Goal: Task Accomplishment & Management: Manage account settings

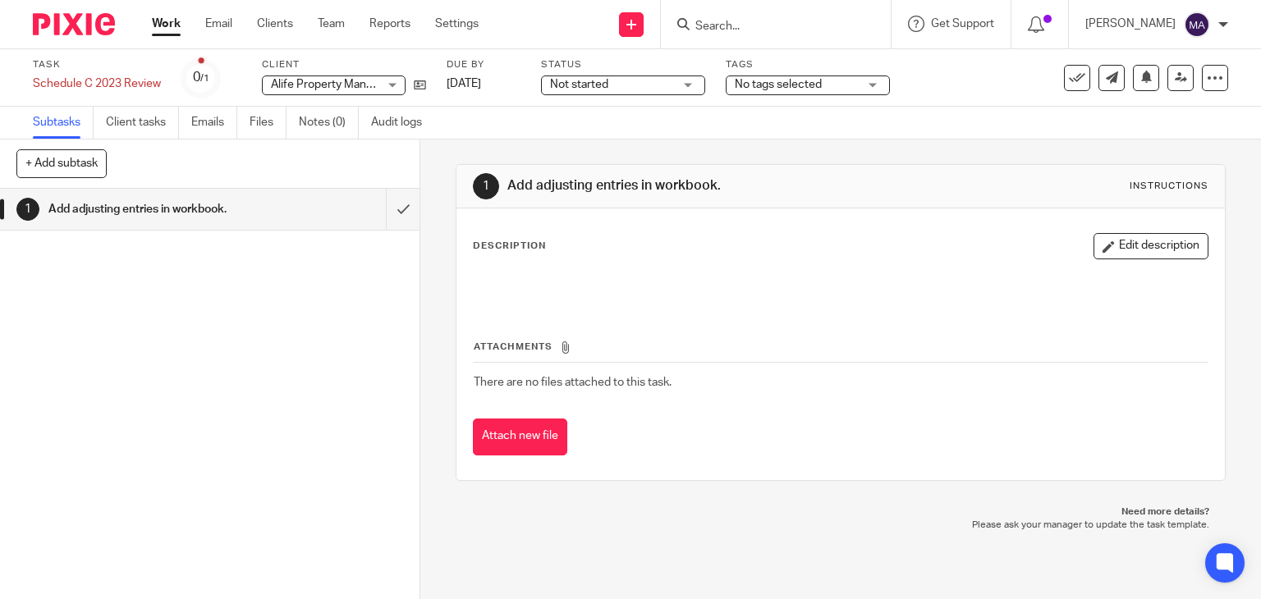
click at [382, 82] on div "Alife Property Management (3100 Group, LLC) Alife Property Management (3100 Gro…" at bounding box center [334, 86] width 144 height 20
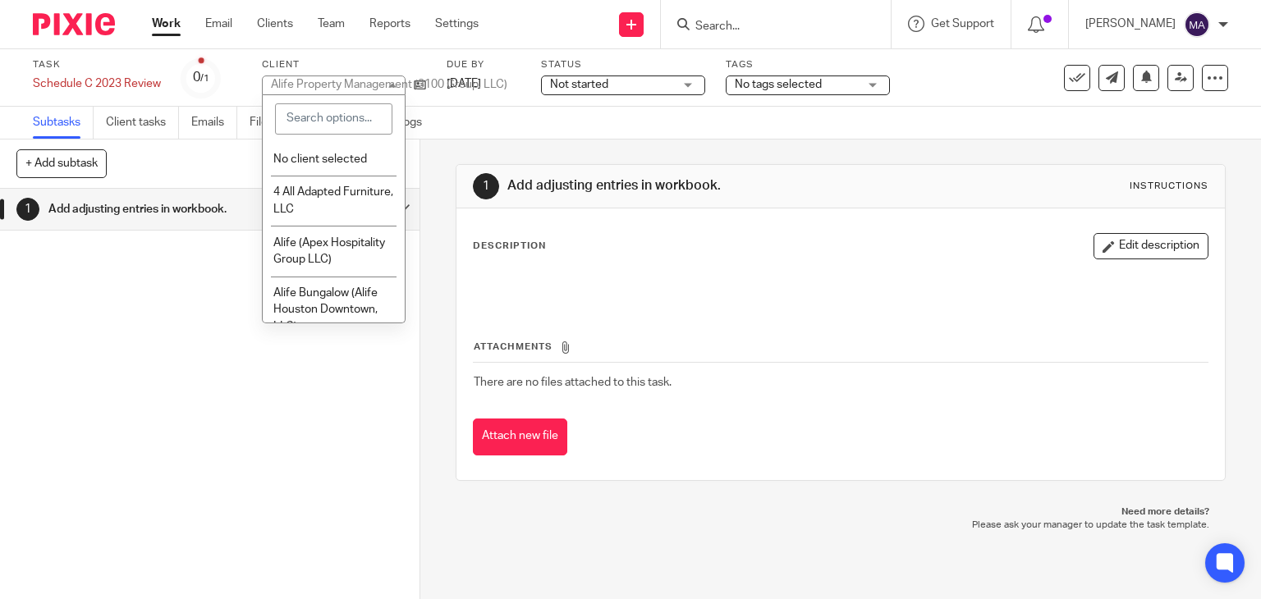
click at [498, 141] on div "1 Add adjusting entries in workbook. Instructions Description Edit description …" at bounding box center [840, 323] width 771 height 366
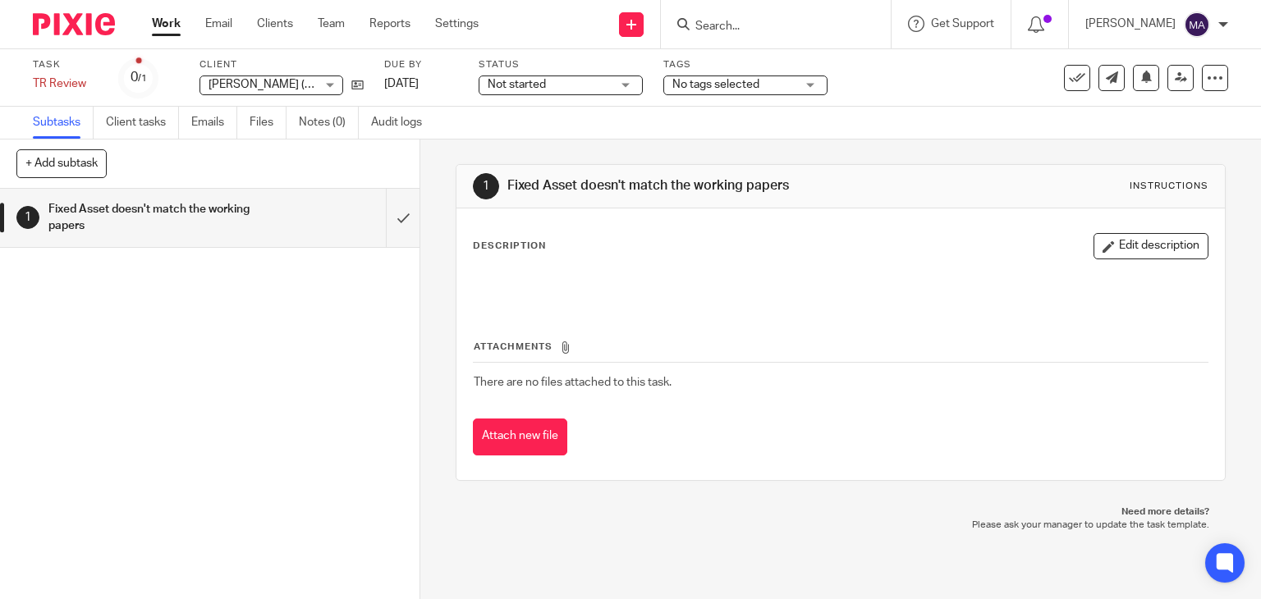
click at [168, 26] on link "Work" at bounding box center [166, 24] width 29 height 16
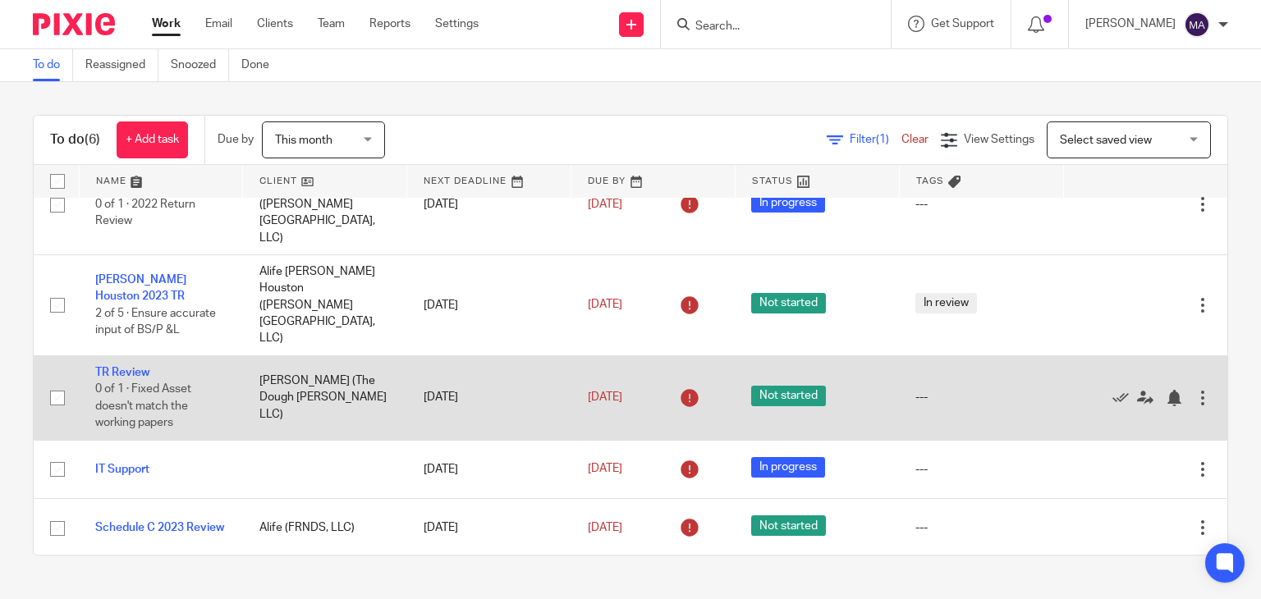
scroll to position [67, 0]
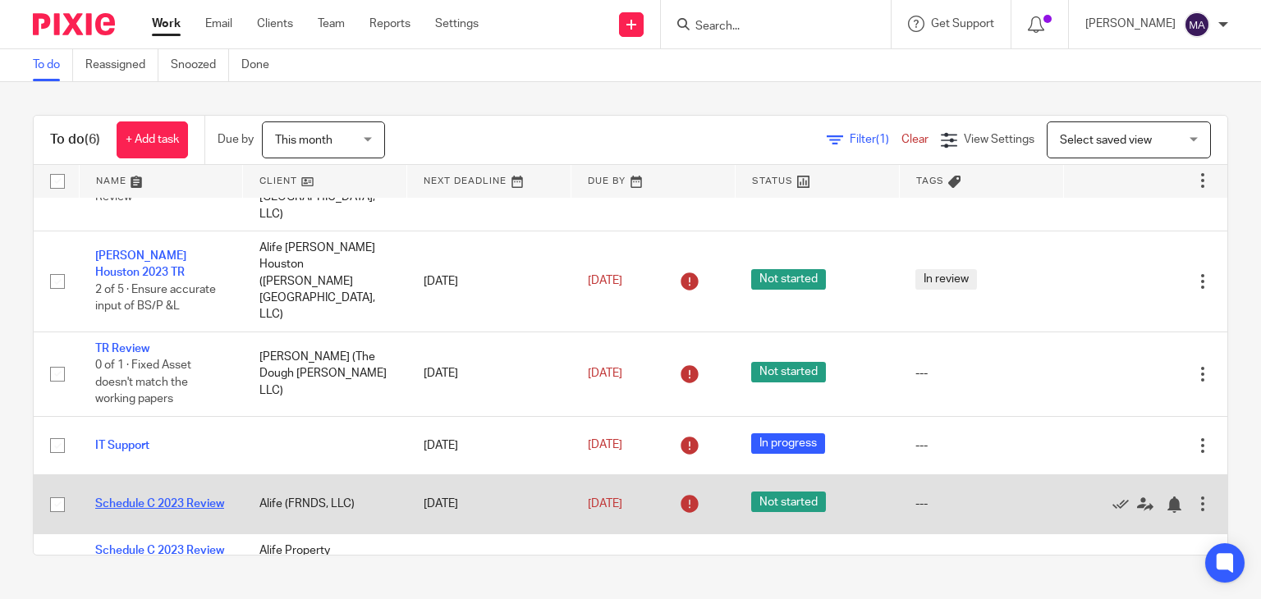
click at [164, 498] on link "Schedule C 2023 Review" at bounding box center [159, 503] width 129 height 11
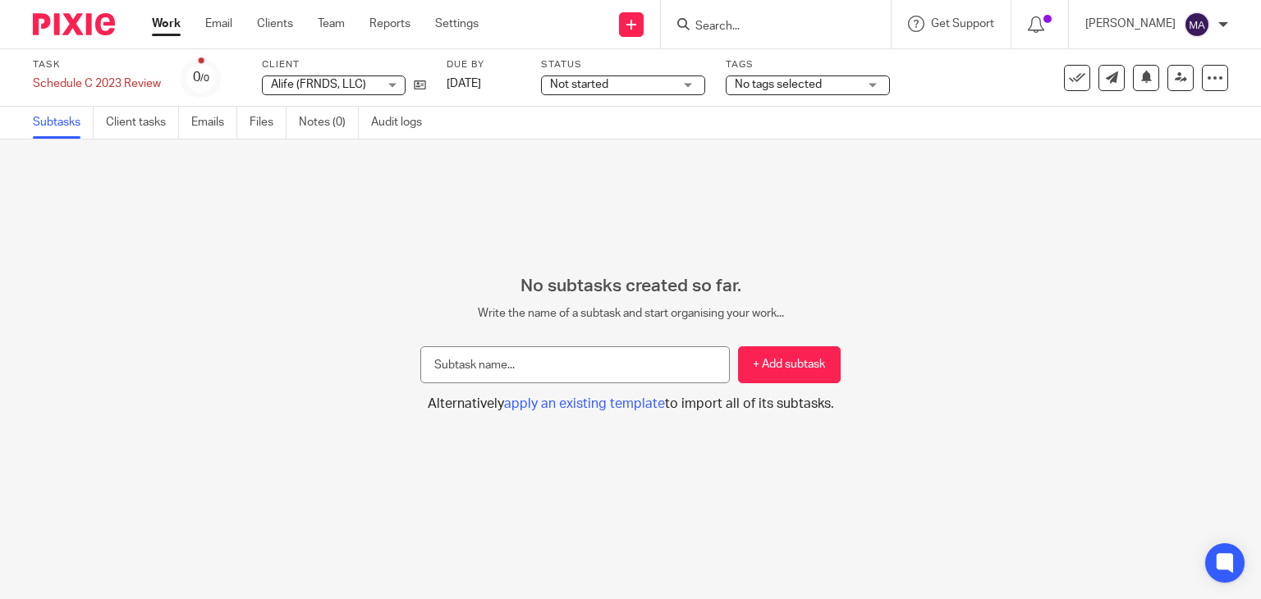
click at [160, 30] on link "Work" at bounding box center [166, 24] width 29 height 16
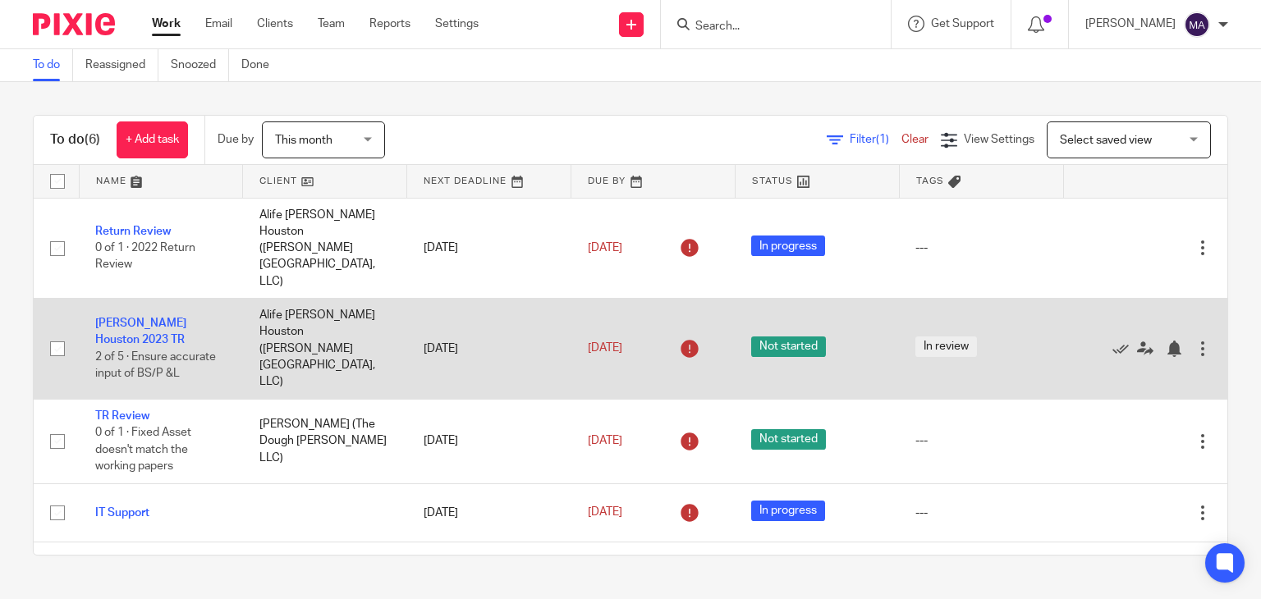
click at [1194, 341] on div at bounding box center [1202, 349] width 16 height 16
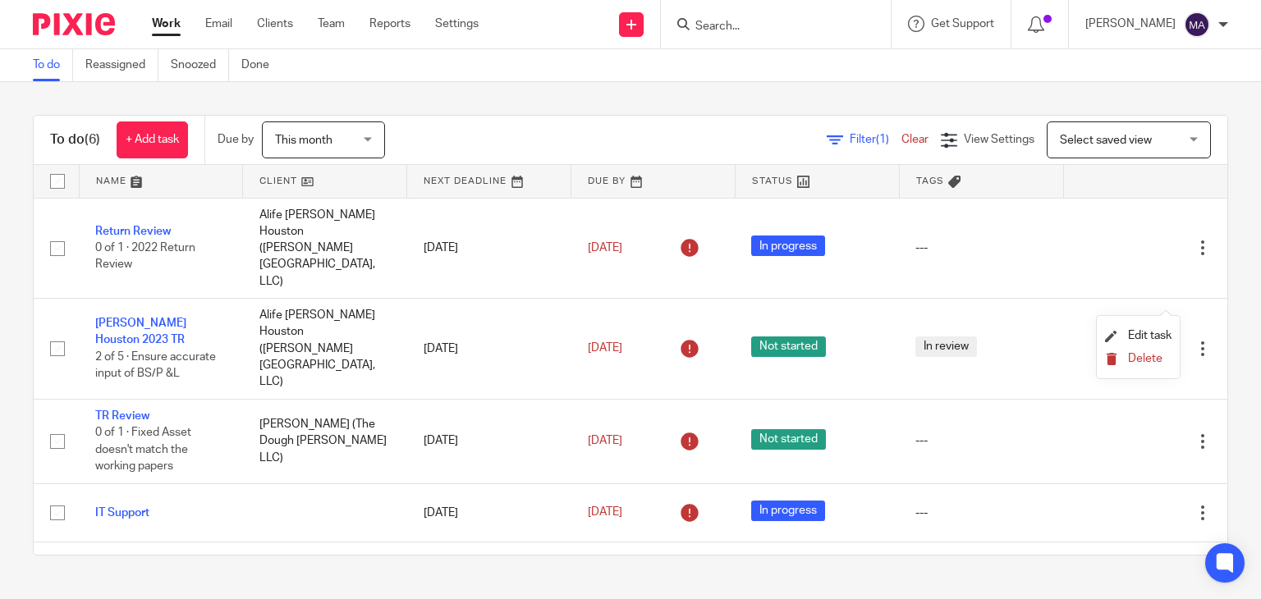
click at [1138, 360] on span "Delete" at bounding box center [1145, 358] width 34 height 11
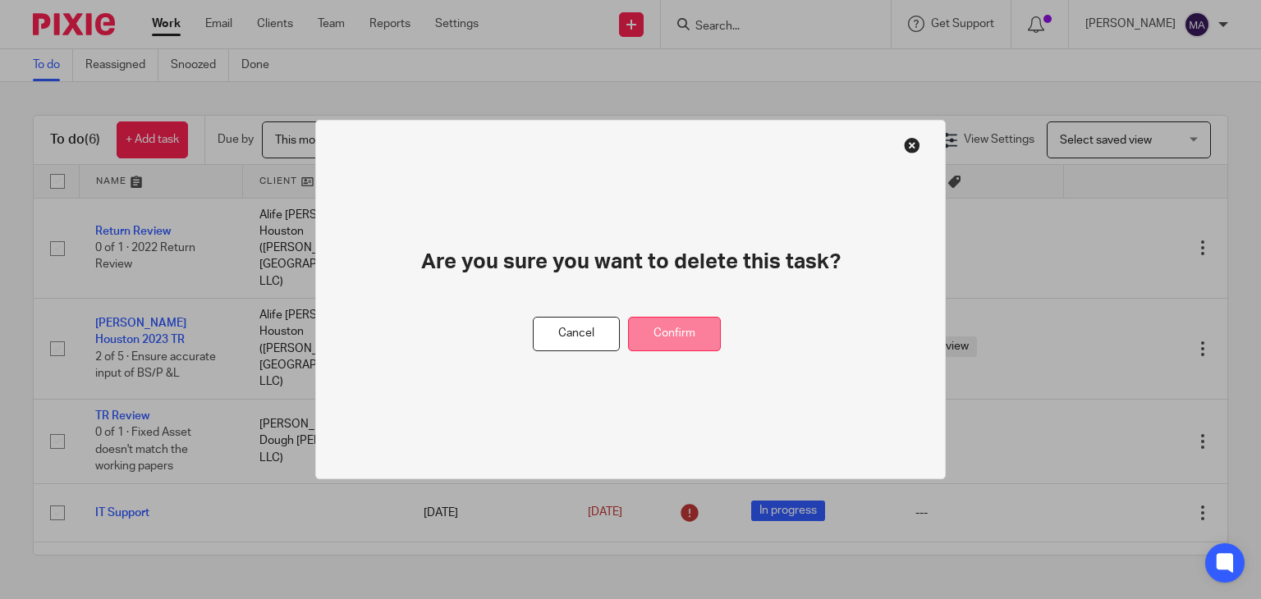
click at [681, 332] on button "Confirm" at bounding box center [674, 334] width 93 height 35
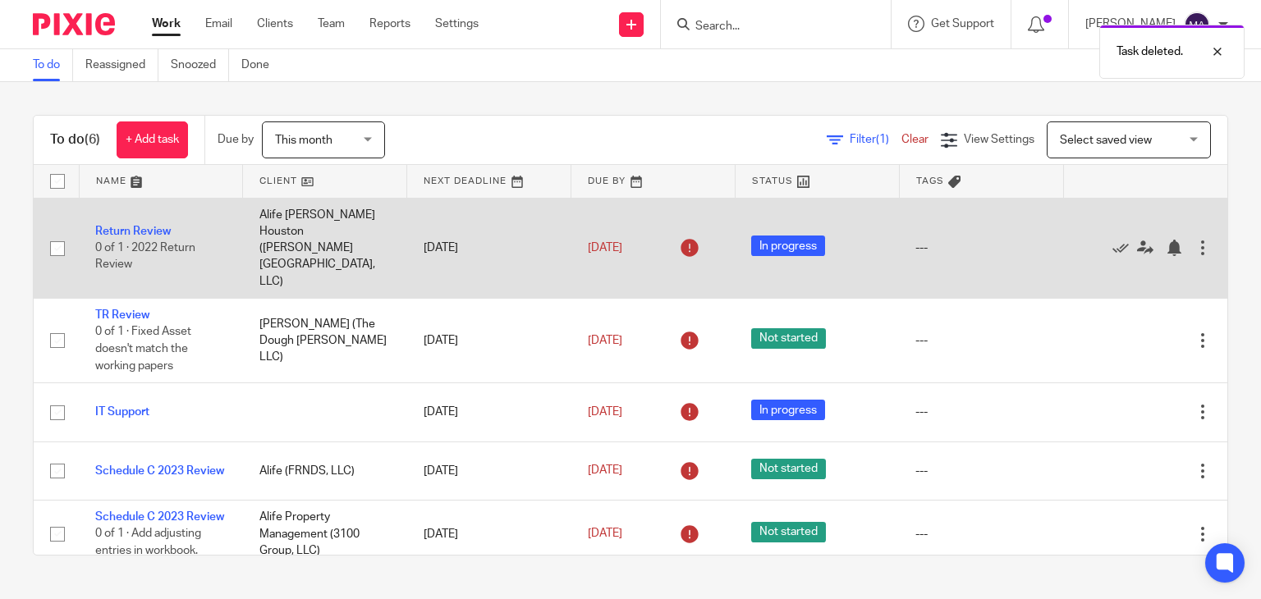
click at [1194, 240] on div at bounding box center [1202, 248] width 16 height 16
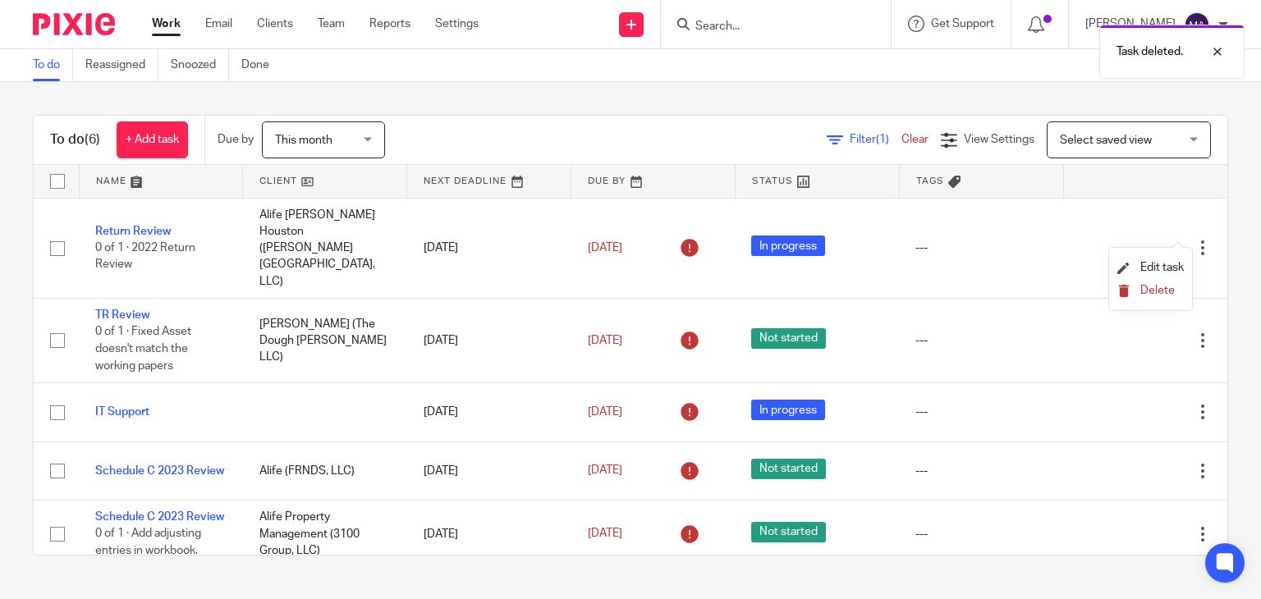
click at [1150, 289] on span "Delete" at bounding box center [1157, 290] width 34 height 11
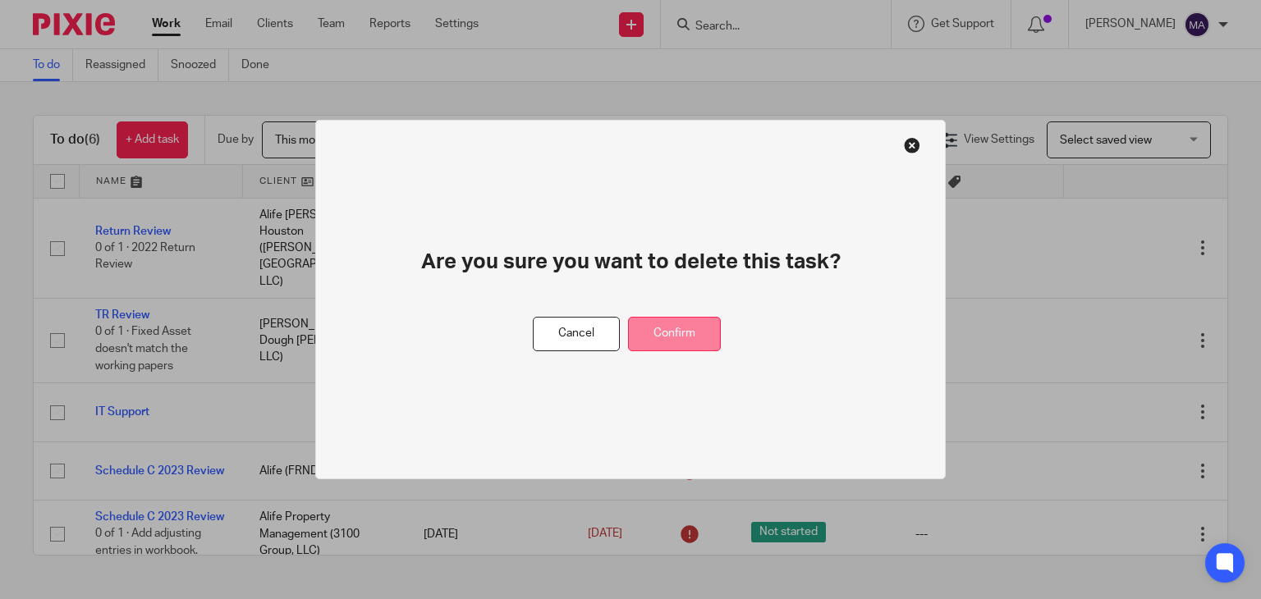
click at [682, 335] on button "Confirm" at bounding box center [674, 334] width 93 height 35
